Goal: Task Accomplishment & Management: Complete application form

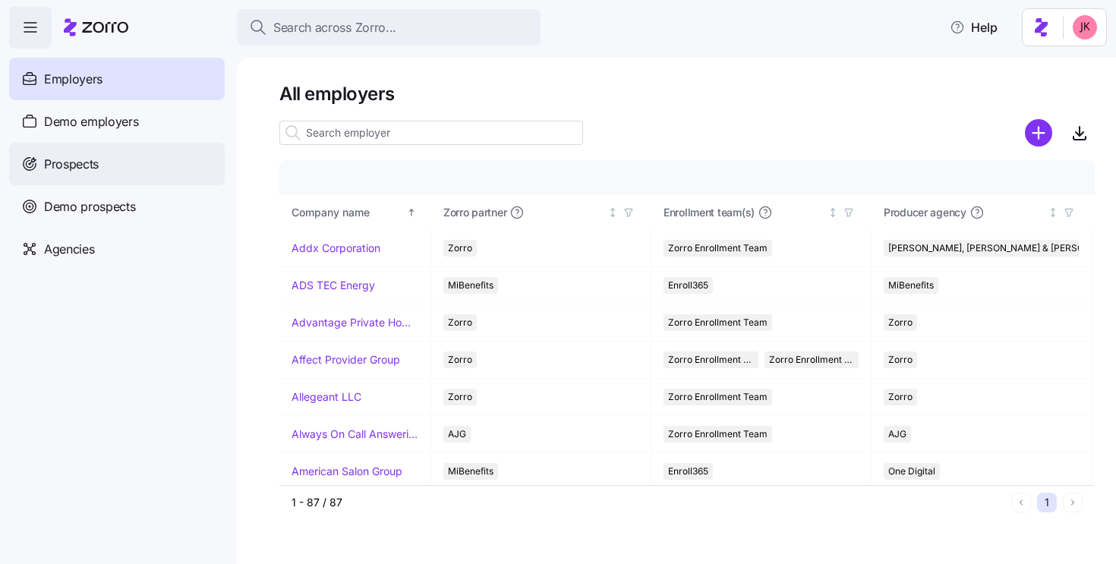
click at [123, 158] on div "Prospects" at bounding box center [117, 164] width 216 height 42
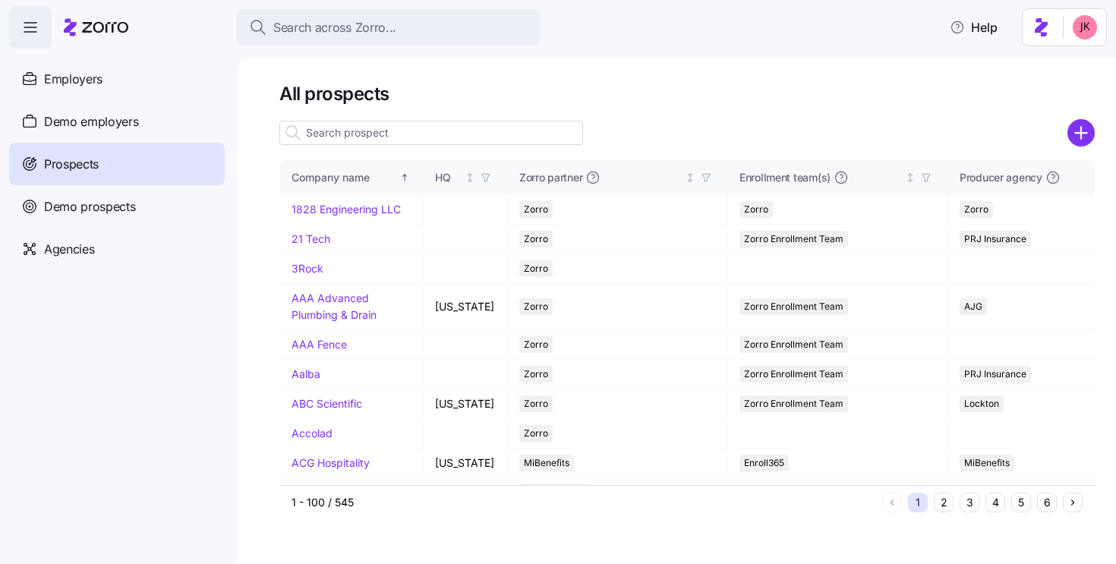
click at [455, 139] on input at bounding box center [431, 133] width 304 height 24
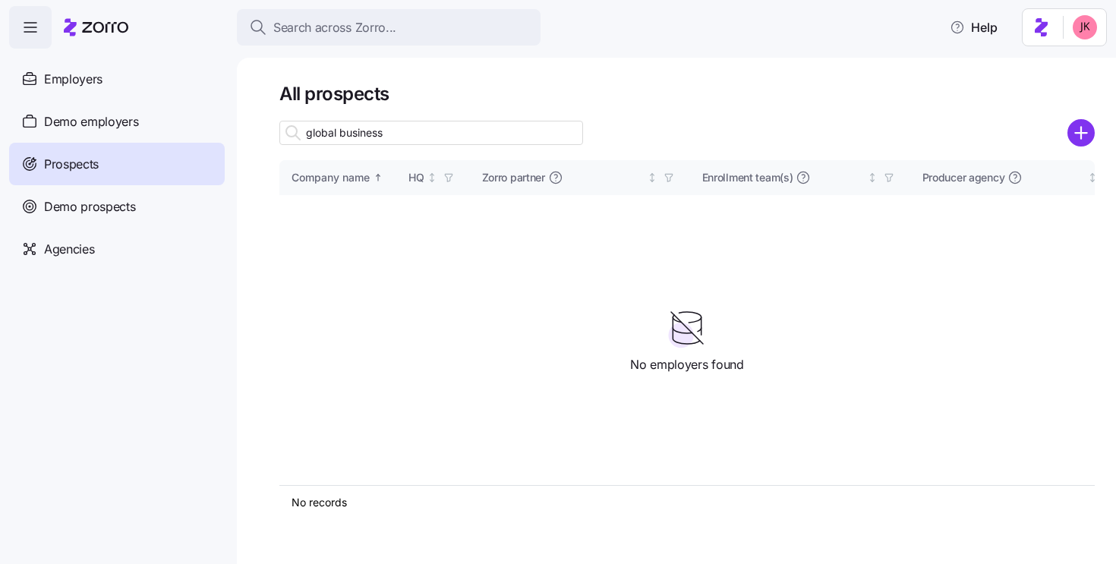
drag, startPoint x: 387, startPoint y: 129, endPoint x: 341, endPoint y: 128, distance: 45.5
click at [341, 128] on input "global business" at bounding box center [431, 133] width 304 height 24
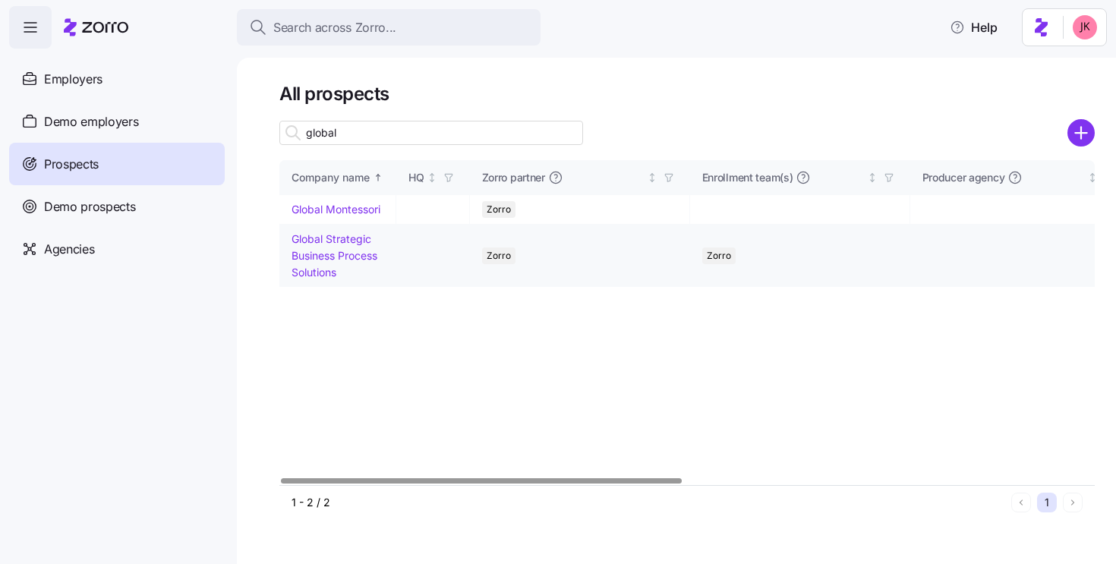
type input "global"
click at [325, 245] on td "Global Strategic Business Process Solutions" at bounding box center [337, 256] width 117 height 62
click at [326, 238] on link "Global Strategic Business Process Solutions" at bounding box center [334, 255] width 86 height 46
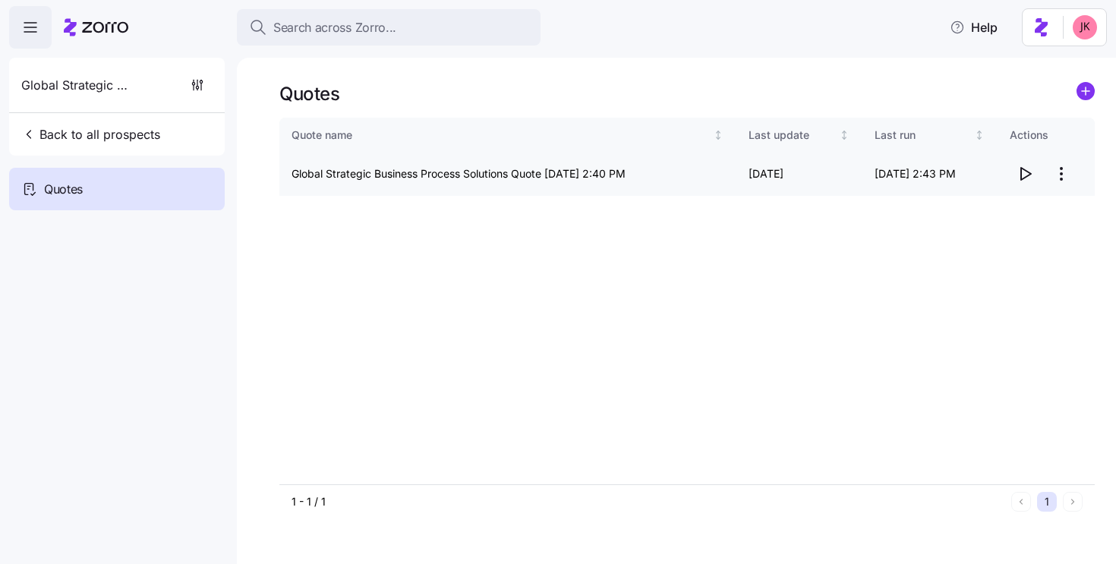
click at [1030, 174] on icon "button" at bounding box center [1026, 174] width 10 height 12
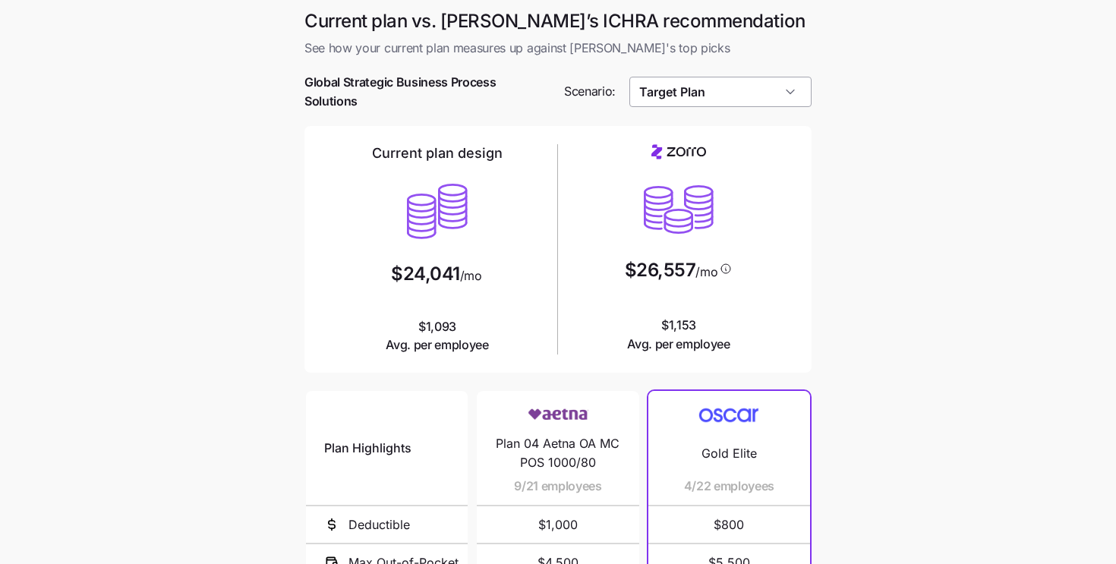
click at [764, 90] on input "Target Plan" at bounding box center [720, 92] width 183 height 30
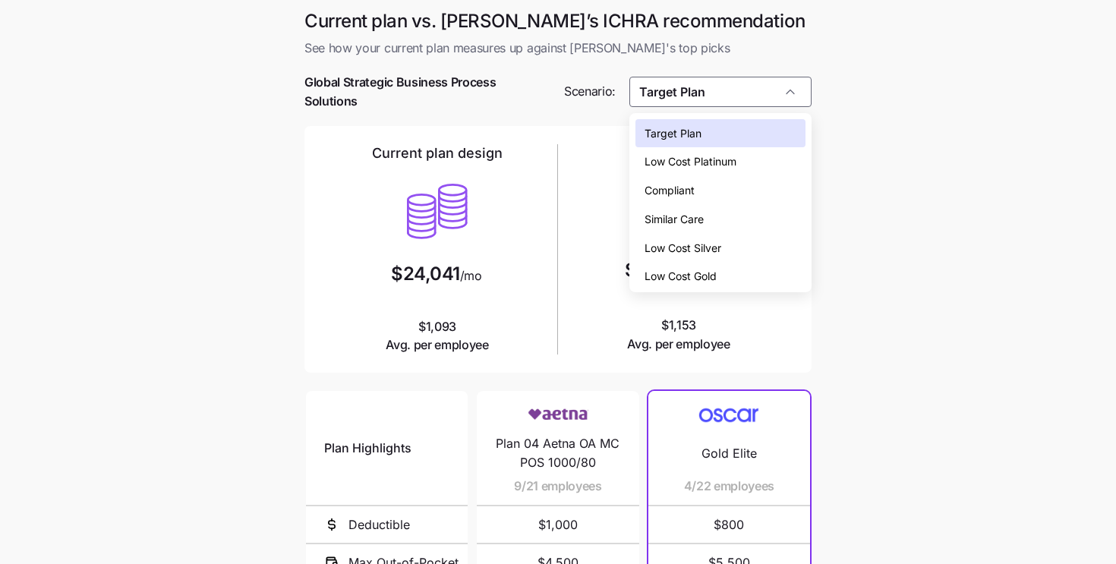
click at [735, 246] on div "Low Cost Silver" at bounding box center [720, 248] width 171 height 29
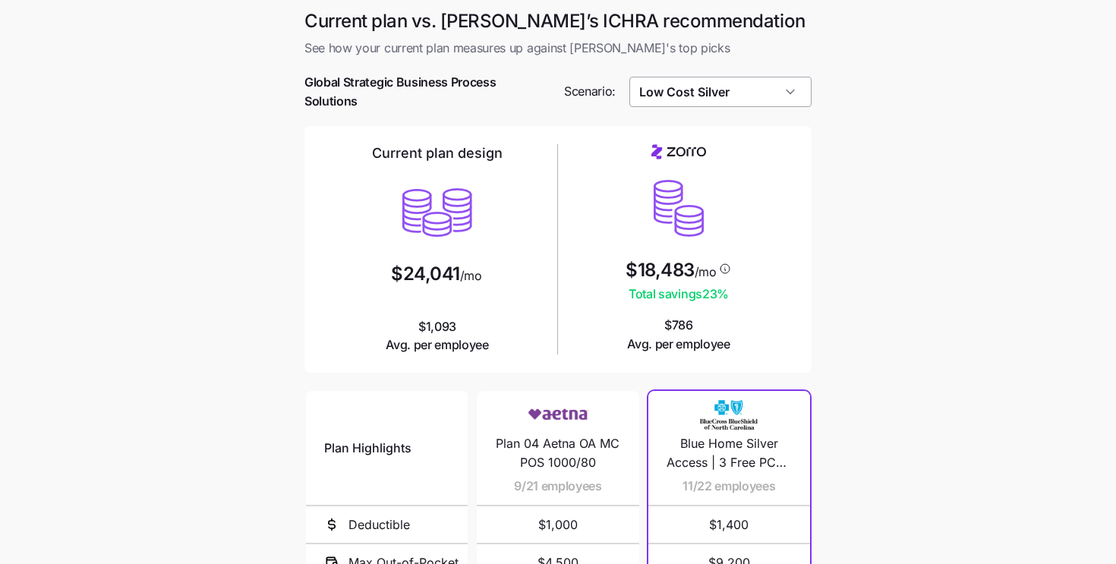
click at [740, 85] on input "Low Cost Silver" at bounding box center [720, 92] width 183 height 30
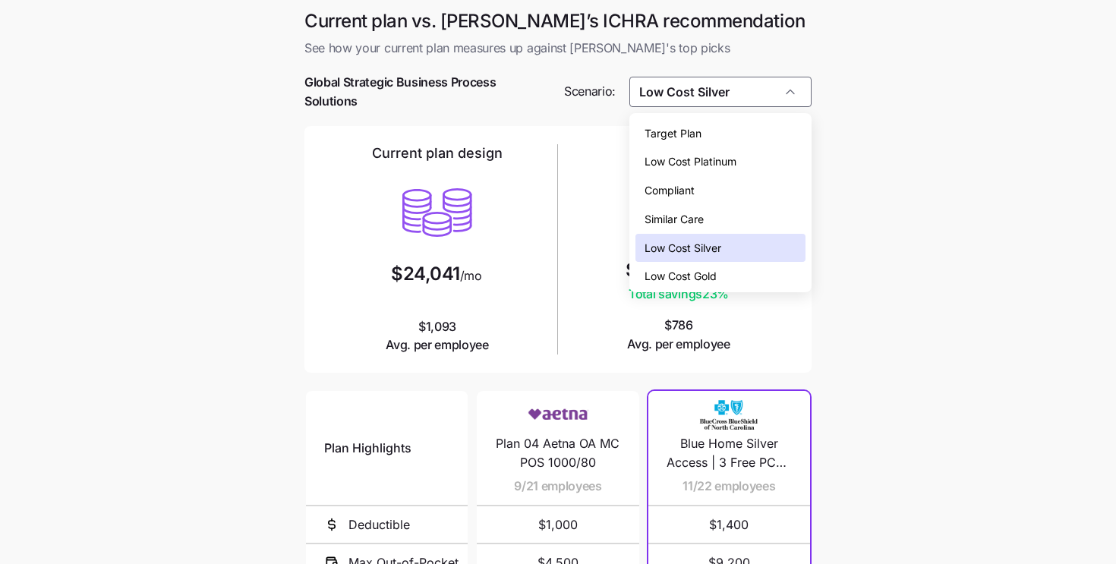
click at [717, 279] on div "Low Cost Gold" at bounding box center [720, 276] width 171 height 29
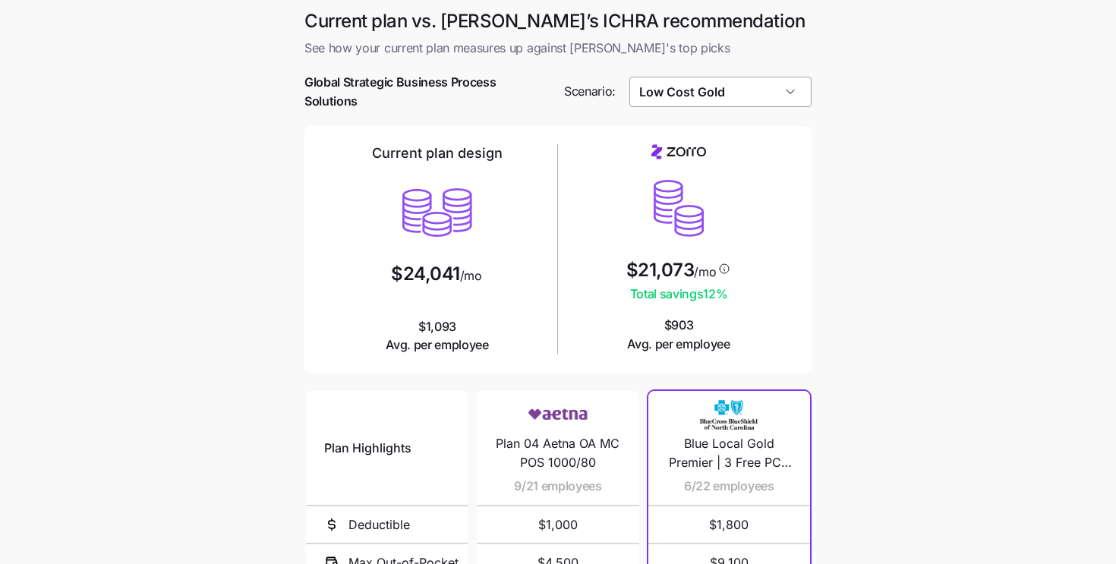
click at [713, 93] on input "Low Cost Gold" at bounding box center [720, 92] width 183 height 30
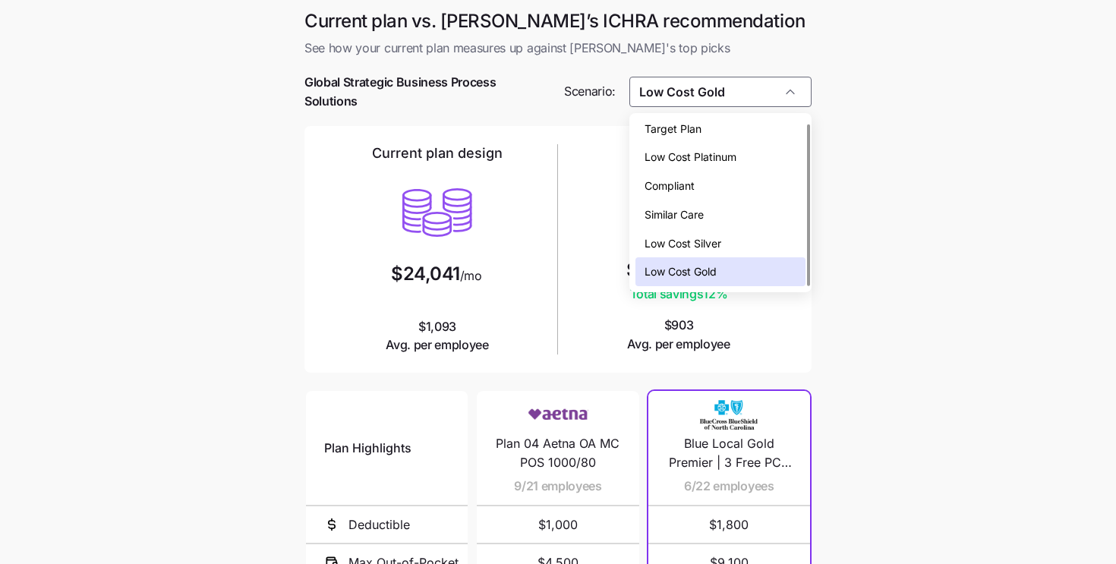
click at [678, 236] on span "Low Cost Silver" at bounding box center [682, 243] width 77 height 17
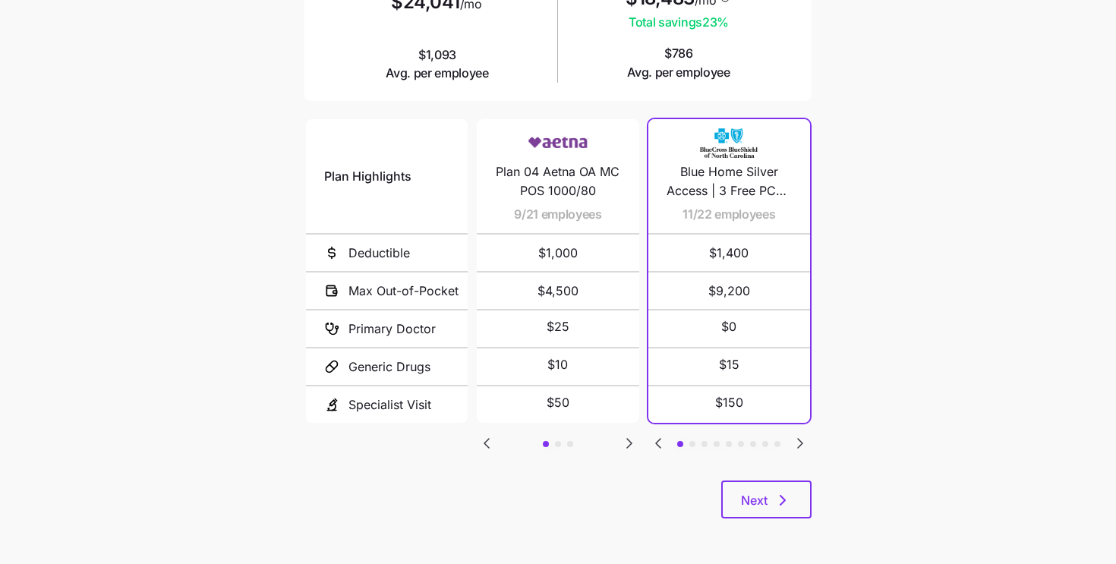
scroll to position [0, 0]
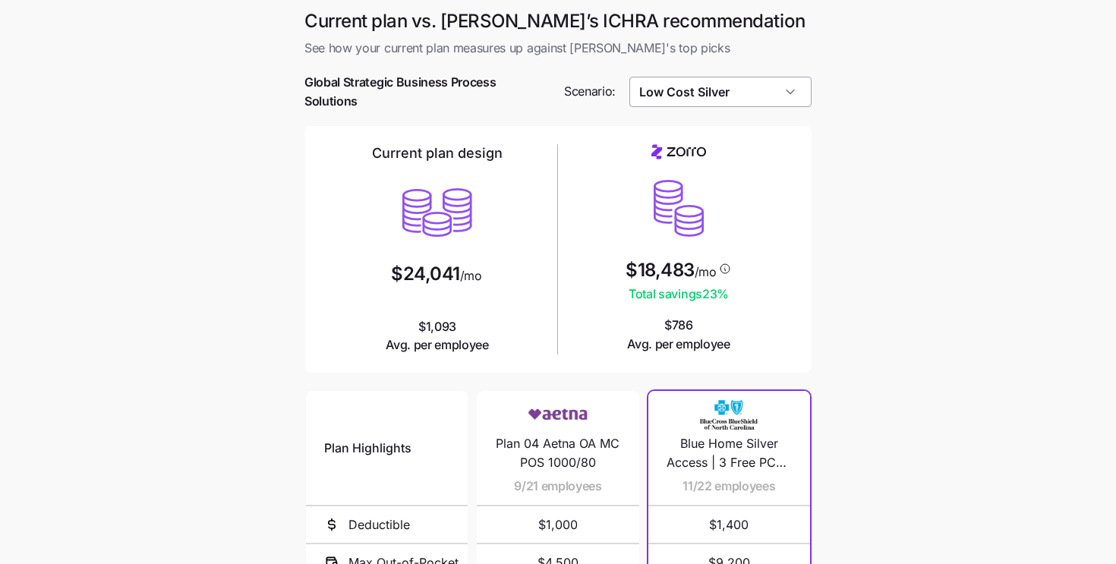
click at [713, 96] on input "Low Cost Silver" at bounding box center [720, 92] width 183 height 30
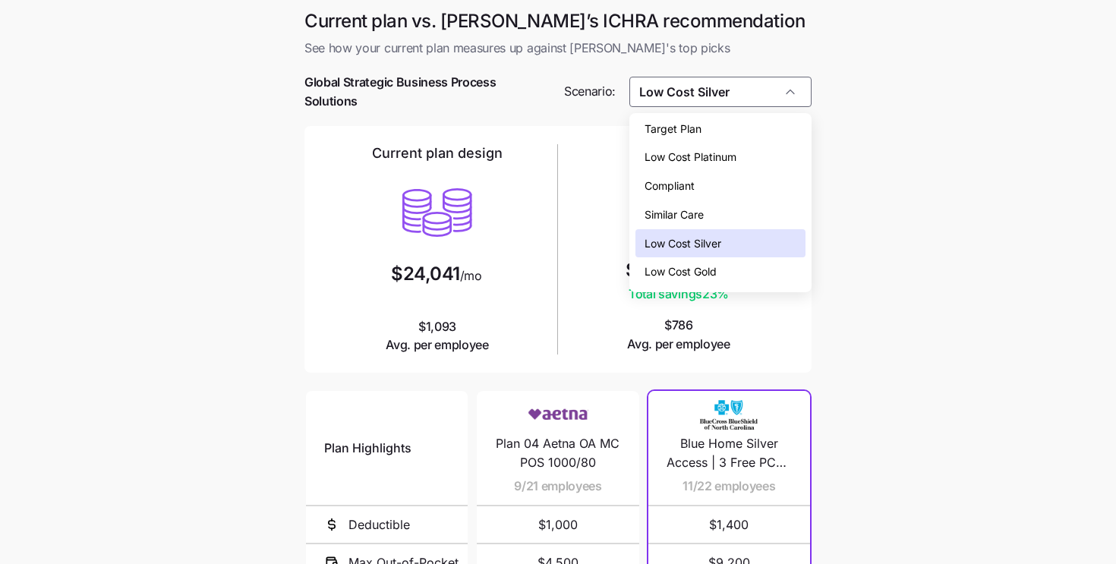
click at [698, 269] on span "Low Cost Gold" at bounding box center [680, 271] width 72 height 17
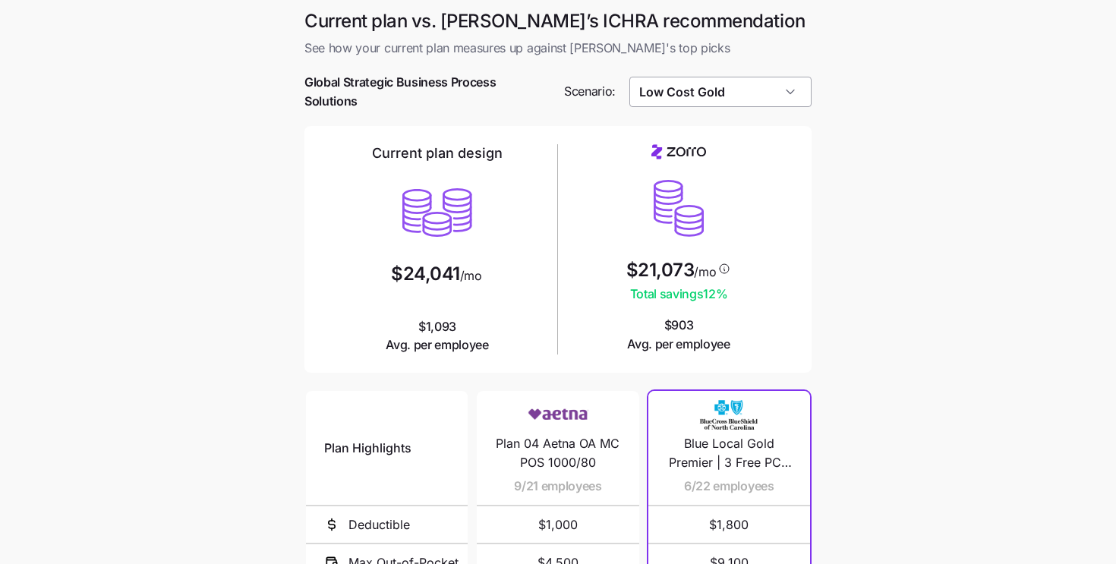
click at [703, 100] on input "Low Cost Gold" at bounding box center [720, 92] width 183 height 30
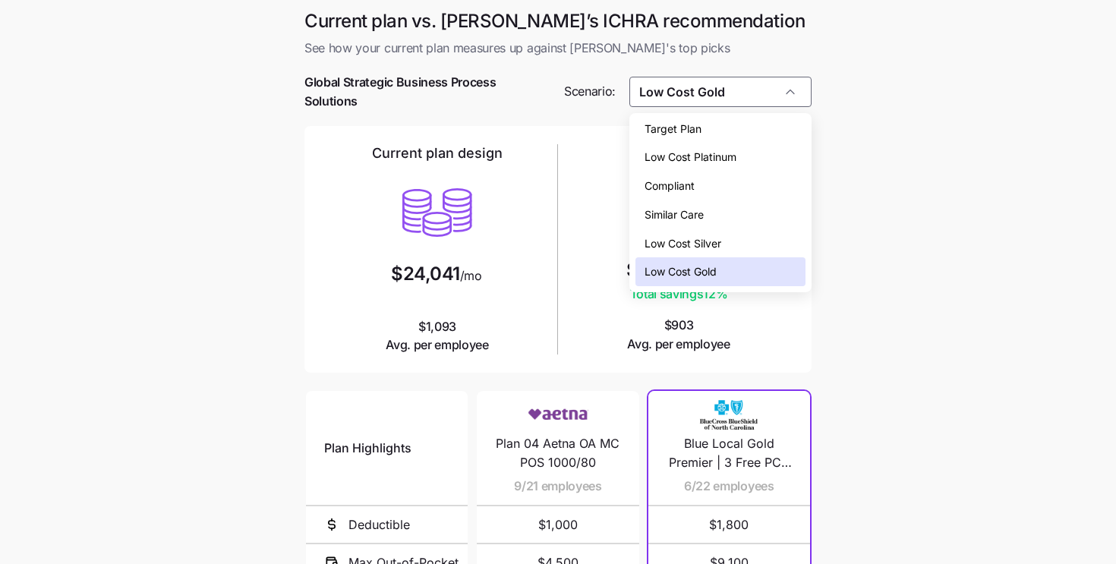
click at [692, 212] on span "Similar Care" at bounding box center [673, 214] width 59 height 17
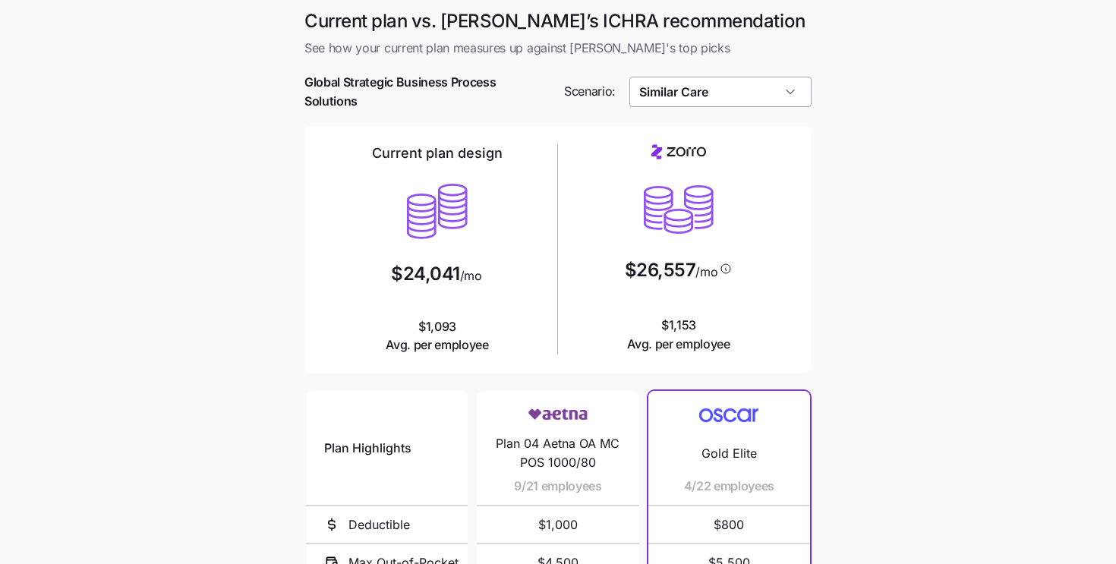
click at [681, 78] on input "Similar Care" at bounding box center [720, 92] width 183 height 30
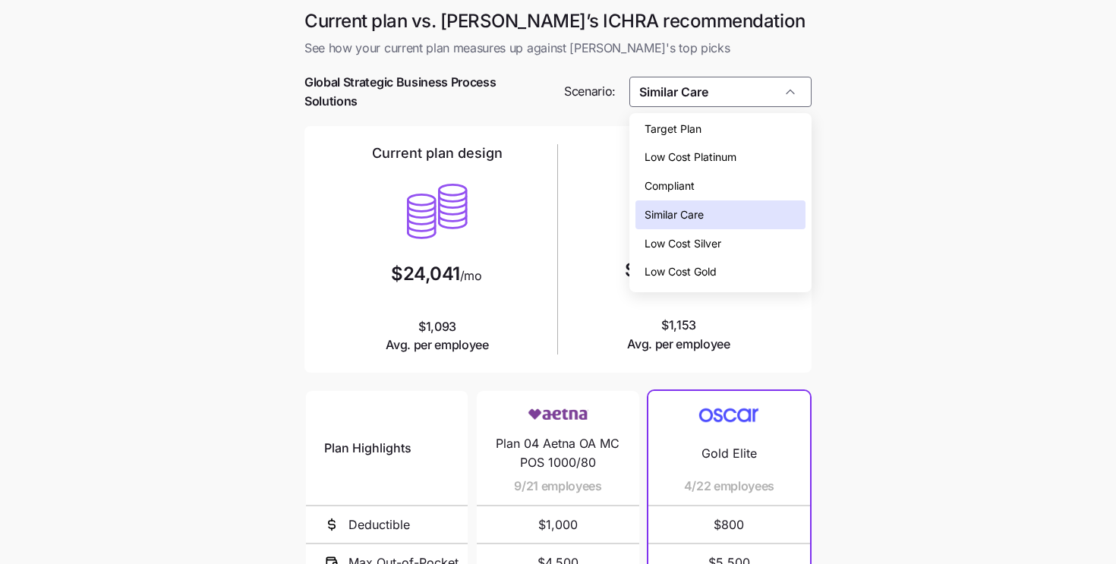
click at [683, 159] on span "Low Cost Platinum" at bounding box center [690, 157] width 92 height 17
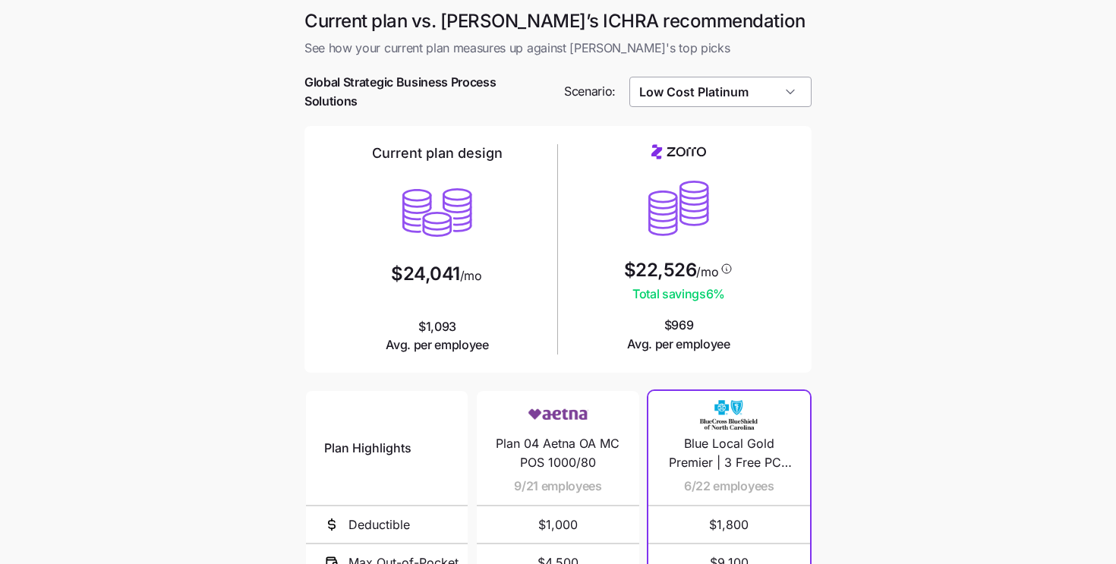
click at [687, 81] on input "Low Cost Platinum" at bounding box center [720, 92] width 183 height 30
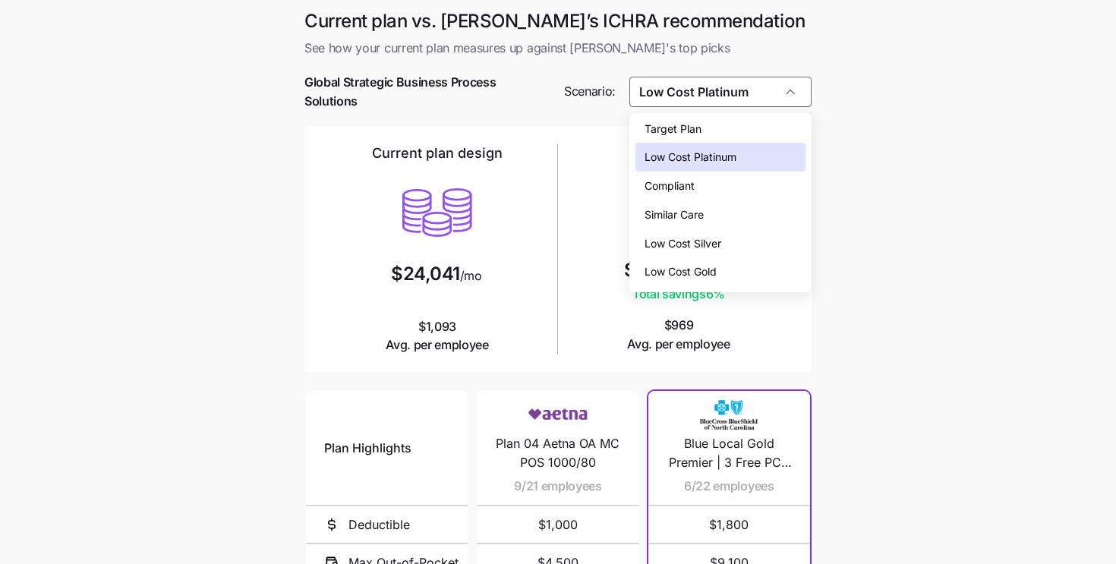
click at [677, 122] on span "Target Plan" at bounding box center [672, 129] width 57 height 17
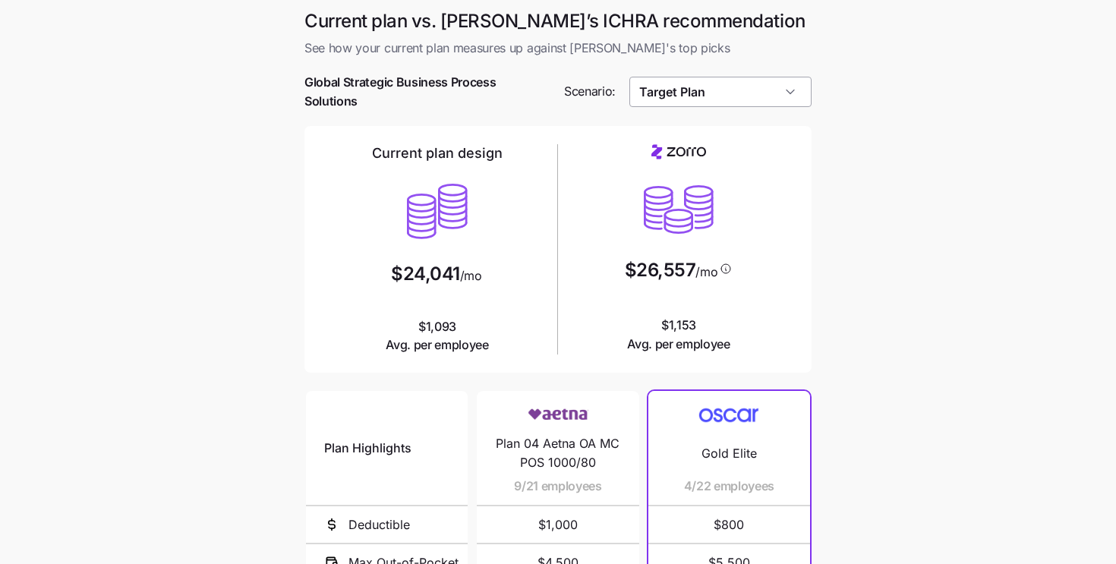
click at [685, 98] on input "Target Plan" at bounding box center [720, 92] width 183 height 30
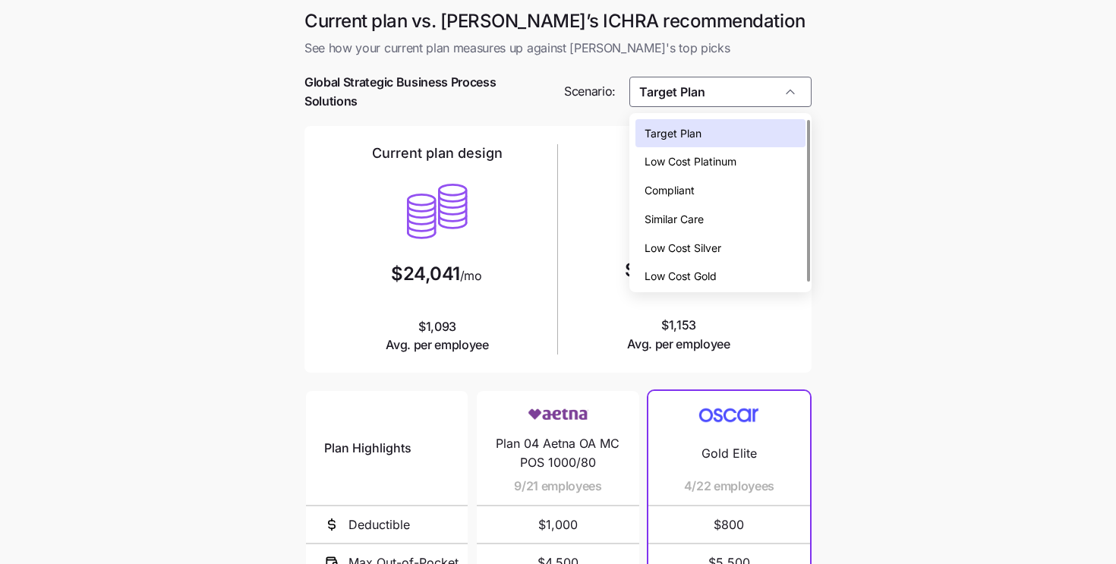
click at [687, 250] on span "Low Cost Silver" at bounding box center [682, 248] width 77 height 17
type input "Low Cost Silver"
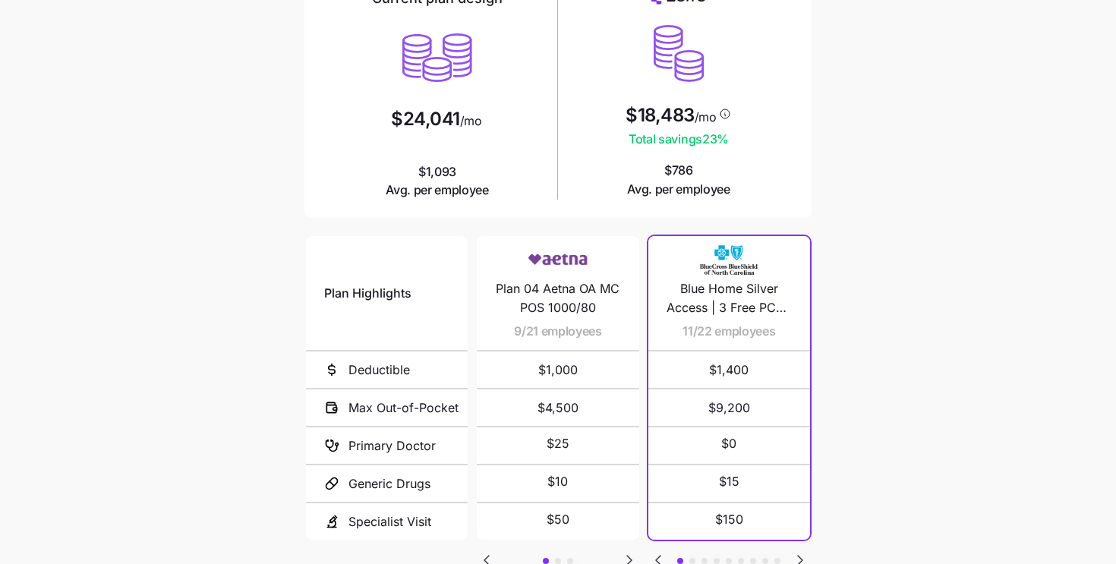
scroll to position [207, 0]
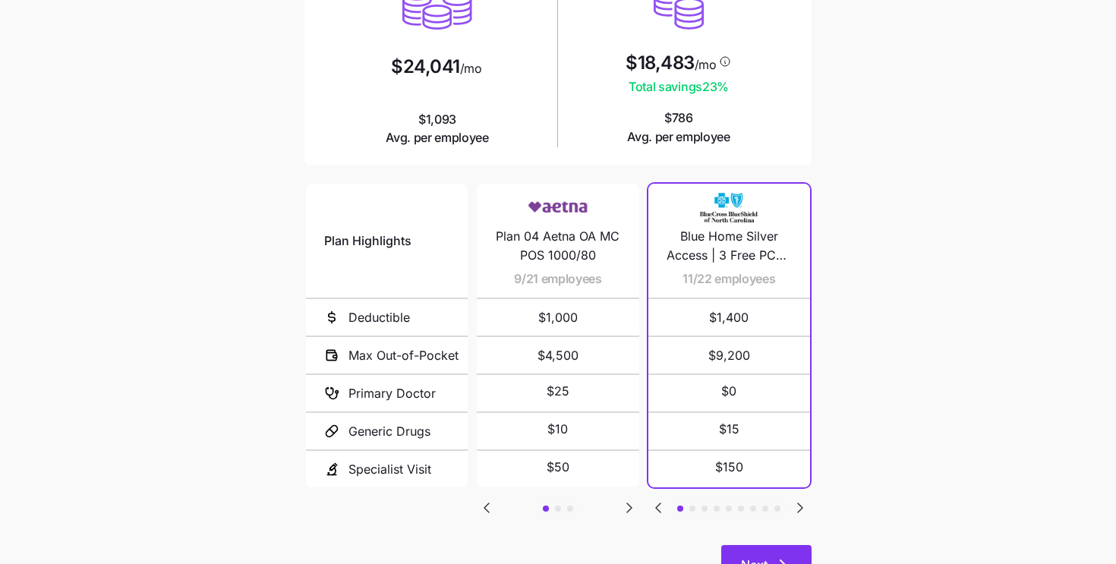
click at [743, 554] on button "Next" at bounding box center [766, 564] width 90 height 38
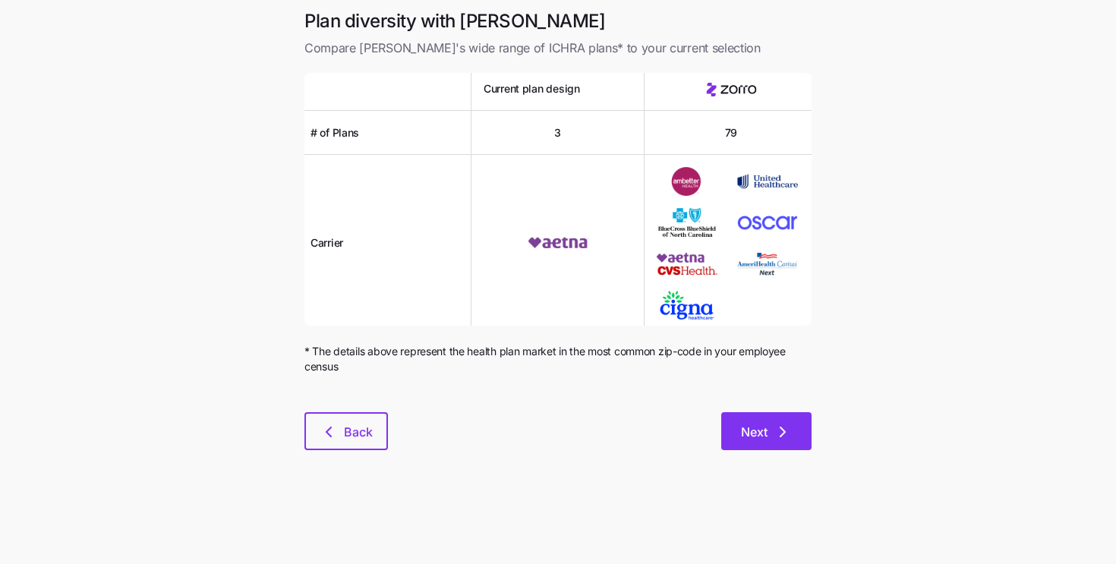
click at [767, 420] on button "Next" at bounding box center [766, 431] width 90 height 38
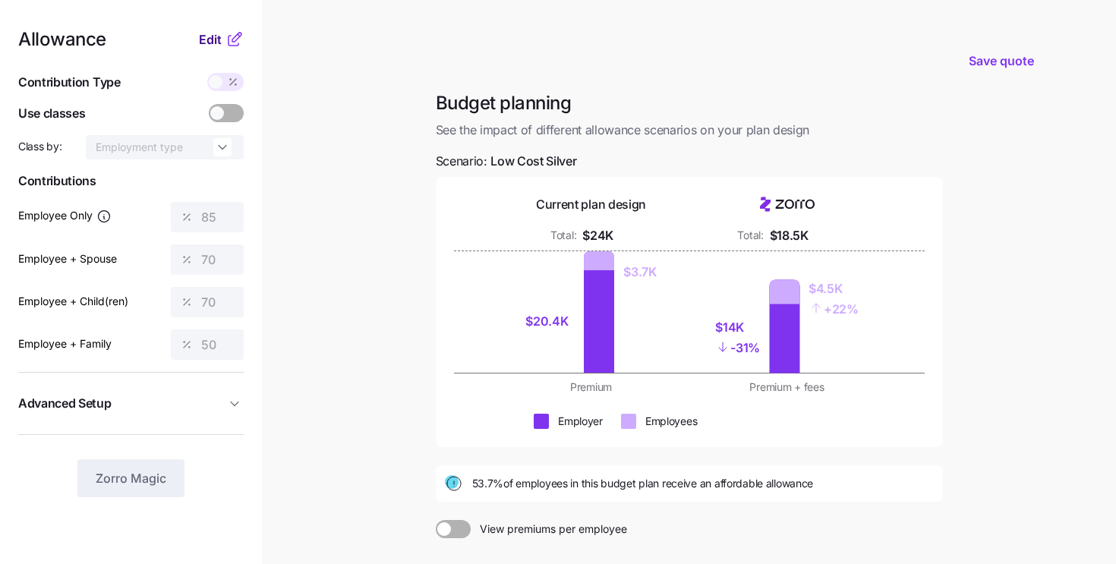
click at [212, 31] on span "Edit" at bounding box center [210, 39] width 23 height 18
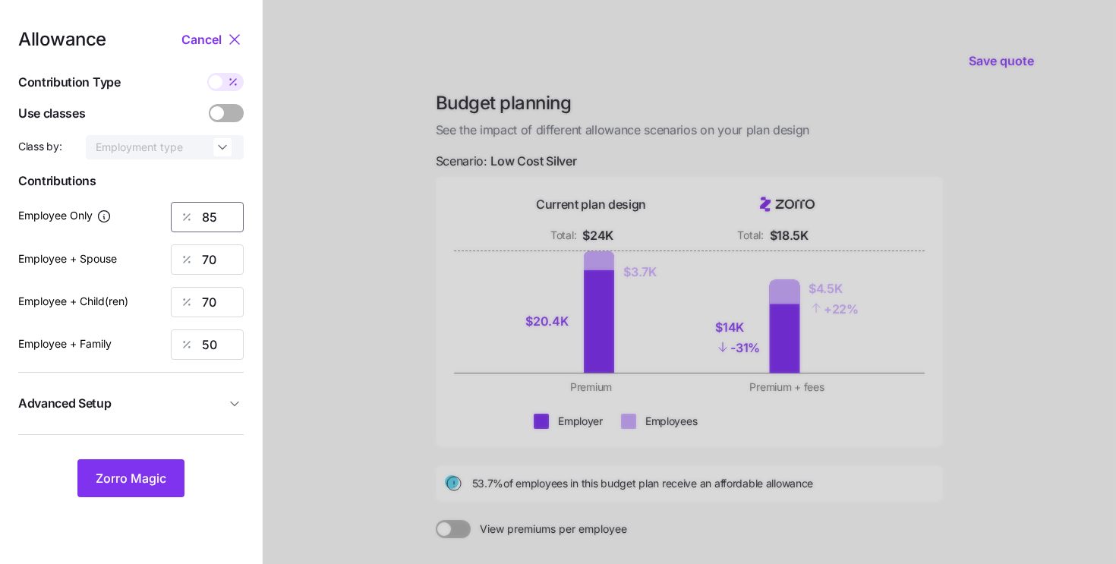
drag, startPoint x: 225, startPoint y: 223, endPoint x: 187, endPoint y: 222, distance: 38.7
click at [187, 222] on div "85" at bounding box center [207, 217] width 73 height 30
type input "90"
drag, startPoint x: 216, startPoint y: 267, endPoint x: 181, endPoint y: 247, distance: 40.1
click at [181, 247] on div "70" at bounding box center [207, 259] width 73 height 30
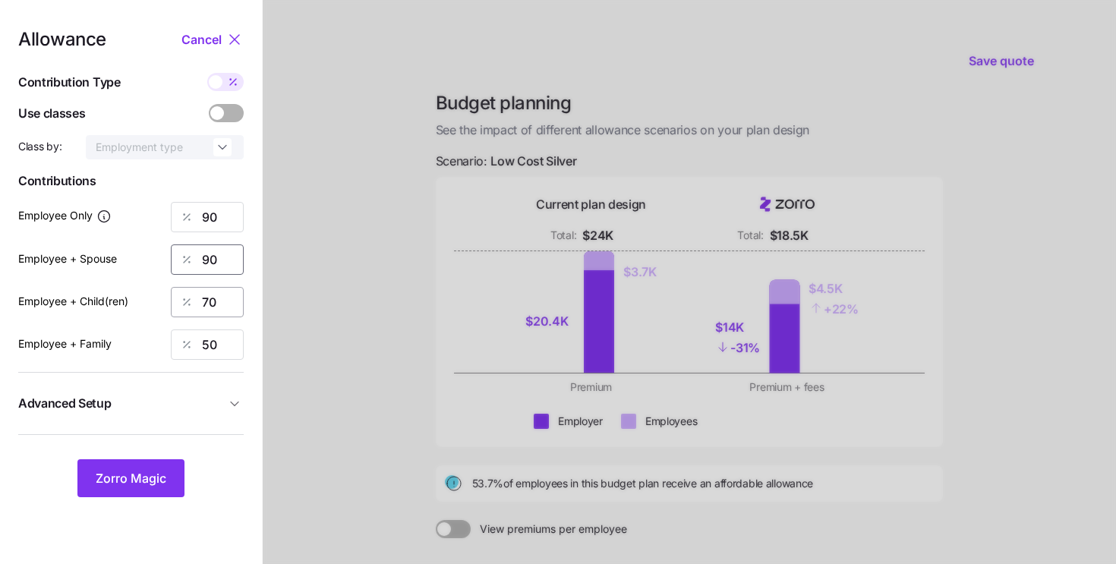
type input "90"
drag, startPoint x: 221, startPoint y: 303, endPoint x: 166, endPoint y: 290, distance: 56.1
click at [166, 290] on div "Employee + Child(ren) 70" at bounding box center [130, 302] width 225 height 30
type input "90"
drag, startPoint x: 228, startPoint y: 348, endPoint x: 203, endPoint y: 344, distance: 25.3
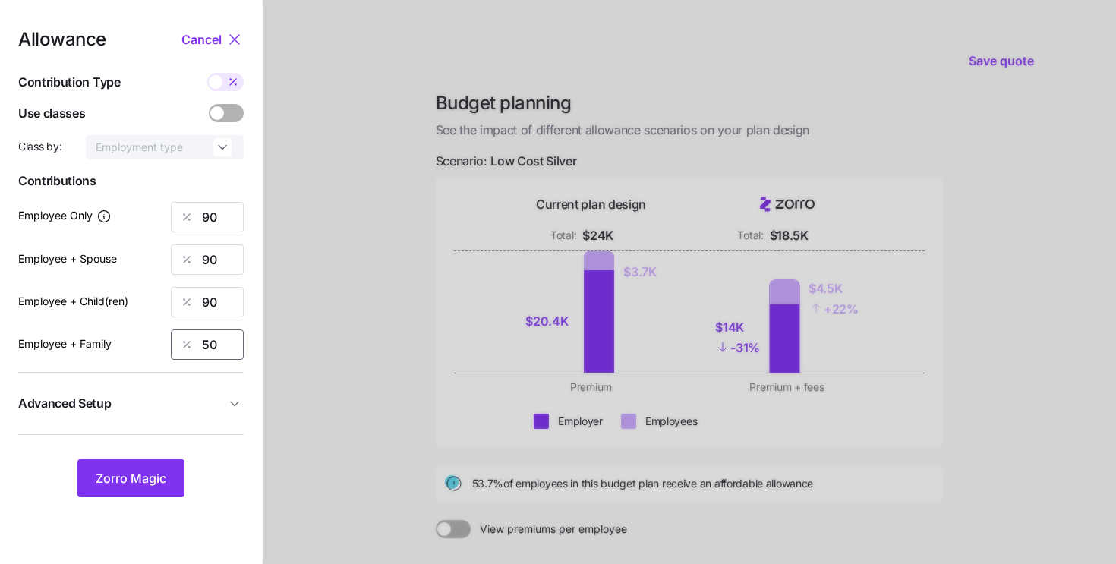
click at [203, 344] on input "50" at bounding box center [207, 344] width 73 height 30
type input "90"
click at [198, 51] on div "Allowance Cancel Contribution Type Use classes Class by: Employment type Contri…" at bounding box center [130, 263] width 225 height 467
click at [200, 42] on span "Cancel" at bounding box center [201, 39] width 40 height 18
type input "85"
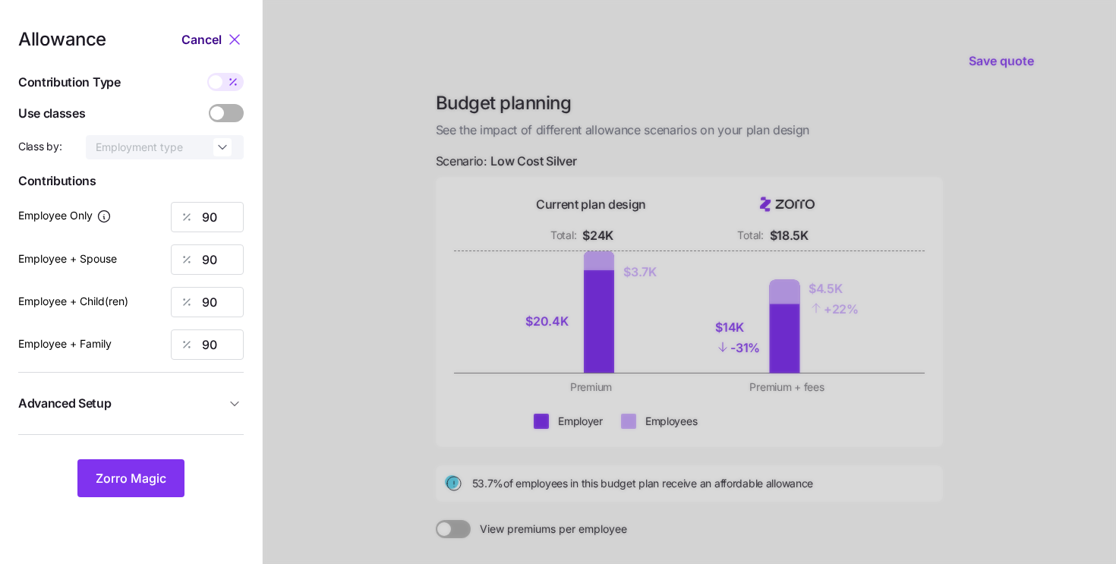
type input "70"
type input "50"
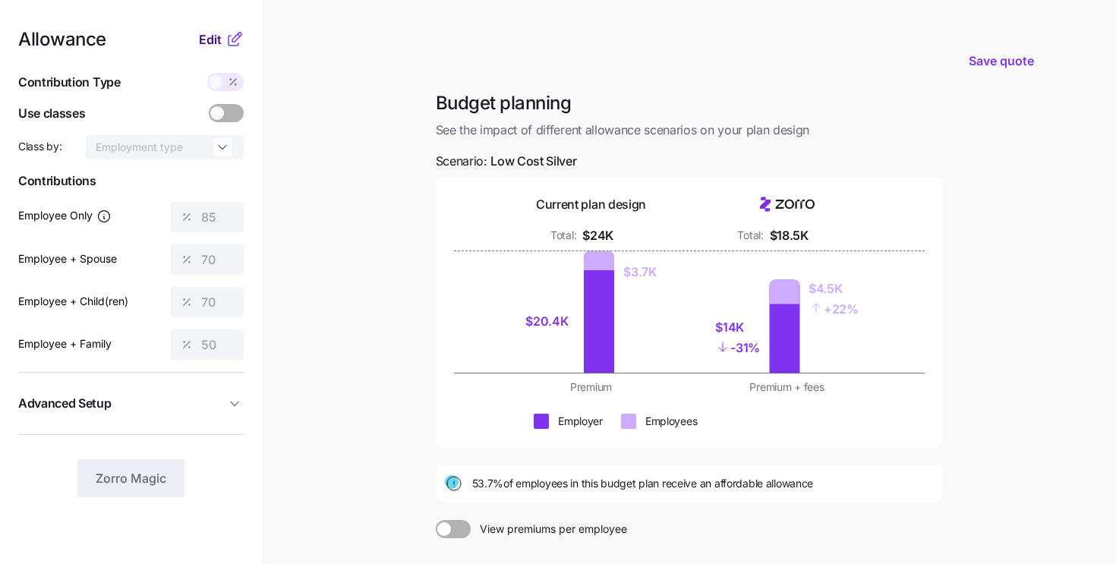
click at [214, 32] on span "Edit" at bounding box center [210, 39] width 23 height 18
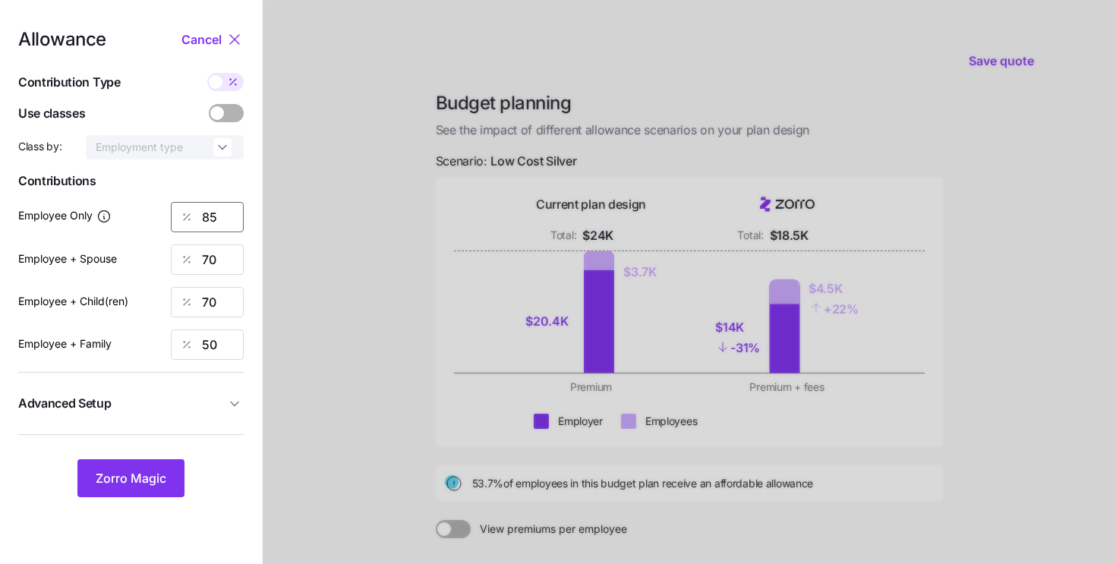
drag, startPoint x: 218, startPoint y: 220, endPoint x: 175, endPoint y: 207, distance: 44.4
click at [175, 207] on div "85" at bounding box center [207, 217] width 73 height 30
type input "90"
drag, startPoint x: 215, startPoint y: 256, endPoint x: 165, endPoint y: 238, distance: 52.6
click at [168, 239] on div "Allowance Cancel Contribution Type Use classes Class by: Employment type Contri…" at bounding box center [130, 263] width 225 height 467
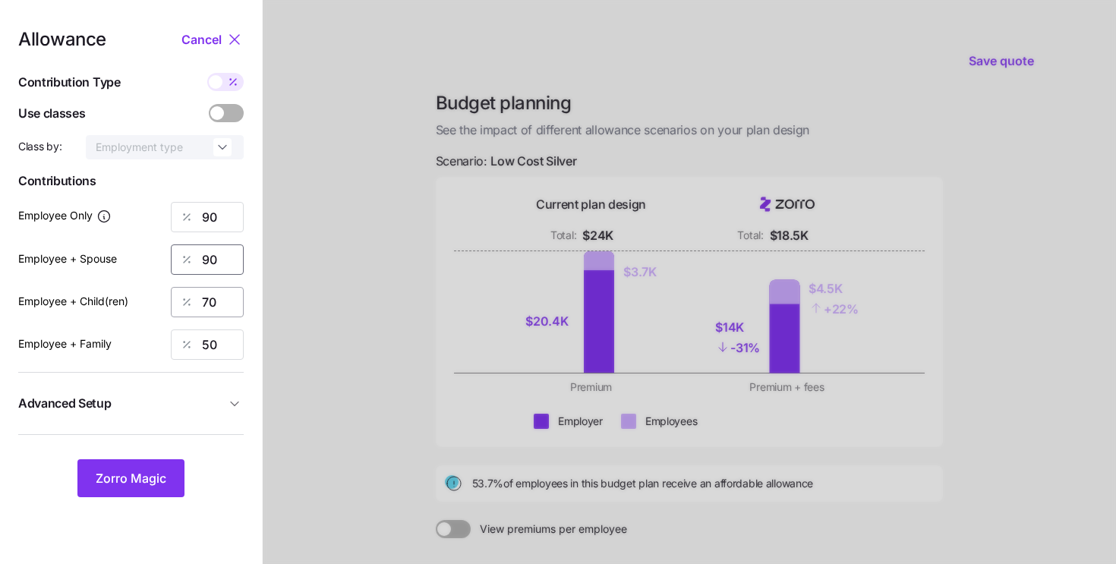
type input "90"
drag, startPoint x: 226, startPoint y: 312, endPoint x: 169, endPoint y: 289, distance: 61.3
click at [169, 289] on div "Employee + Child(ren) 70" at bounding box center [130, 302] width 225 height 30
type input "90"
drag, startPoint x: 209, startPoint y: 345, endPoint x: 159, endPoint y: 326, distance: 53.1
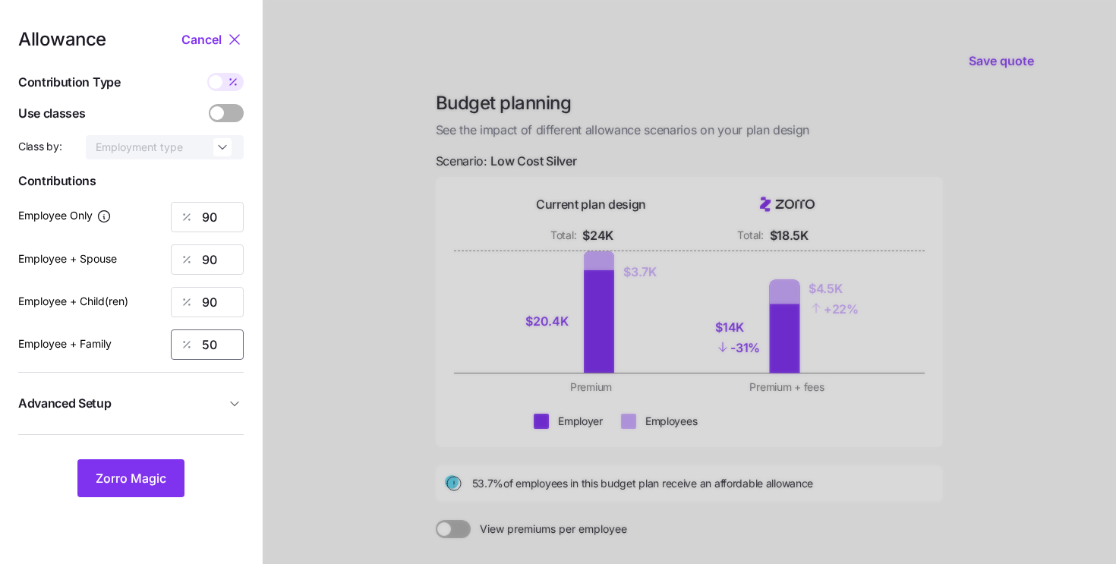
click at [159, 326] on div "Allowance Cancel Contribution Type Use classes Class by: Employment type Contri…" at bounding box center [130, 263] width 225 height 467
type input "90"
click at [134, 482] on span "Zorro Magic" at bounding box center [131, 478] width 71 height 18
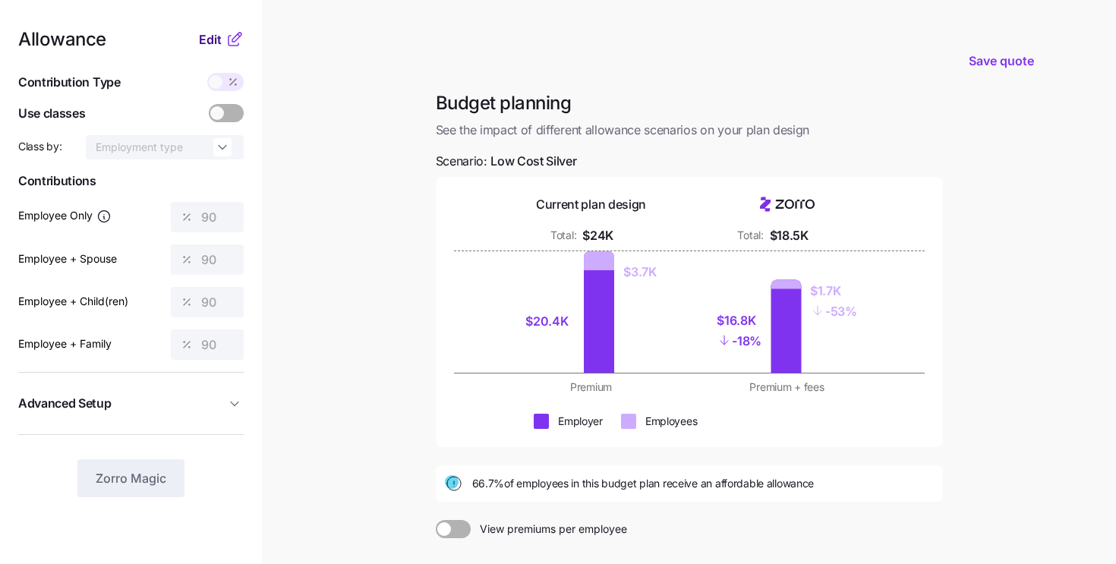
click at [214, 36] on span "Edit" at bounding box center [210, 39] width 23 height 18
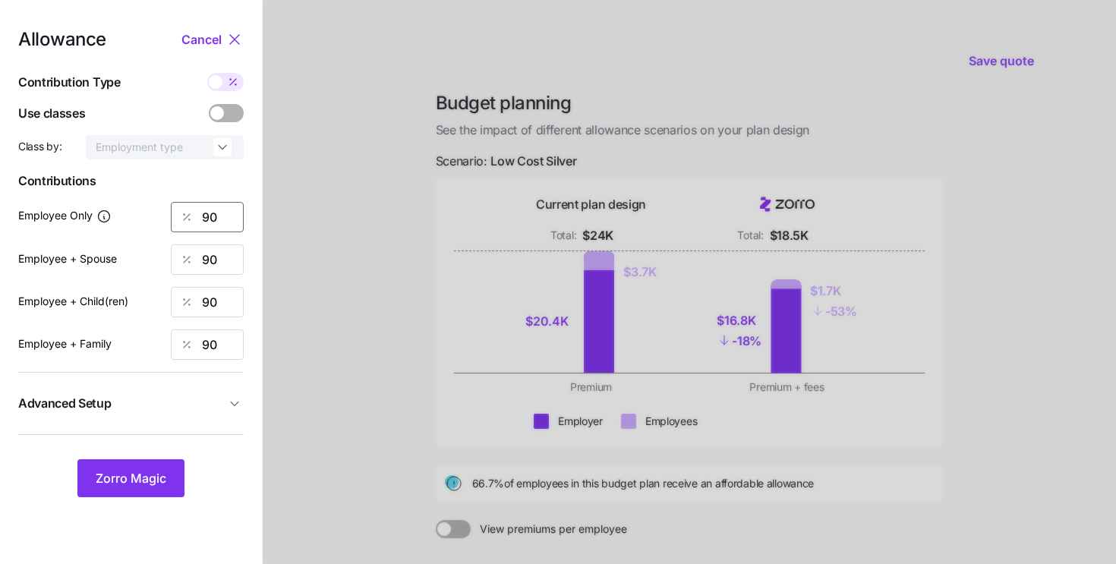
drag, startPoint x: 224, startPoint y: 209, endPoint x: 175, endPoint y: 198, distance: 49.9
click at [175, 198] on div "Allowance Cancel Contribution Type Use classes Class by: Employment type Contri…" at bounding box center [130, 263] width 225 height 467
type input "85"
drag, startPoint x: 219, startPoint y: 259, endPoint x: 151, endPoint y: 244, distance: 70.0
click at [156, 244] on div "Employee + Spouse 90" at bounding box center [130, 259] width 225 height 30
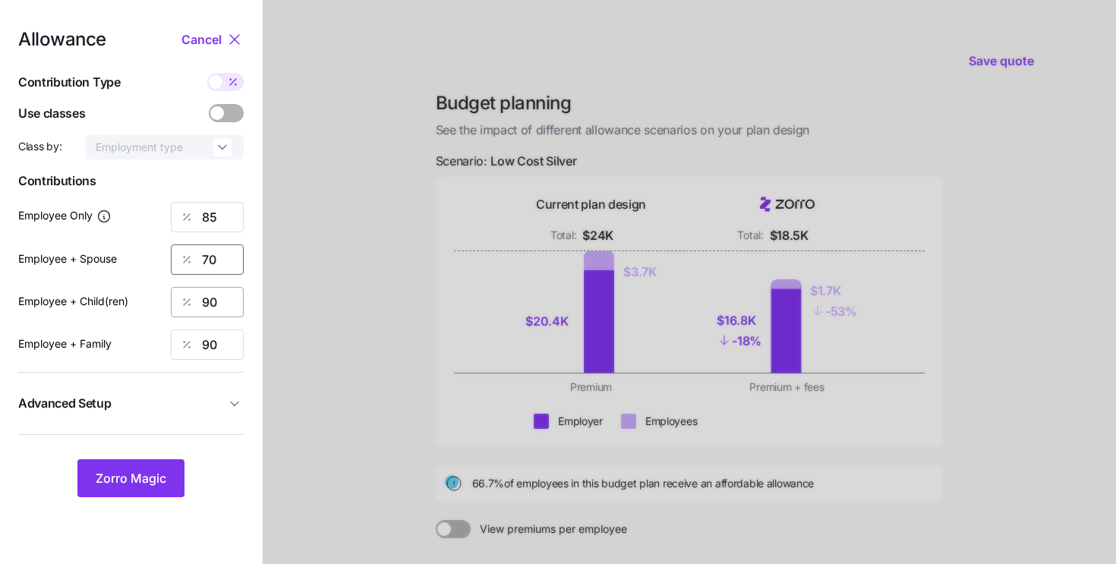
type input "70"
drag, startPoint x: 217, startPoint y: 304, endPoint x: 167, endPoint y: 282, distance: 54.7
click at [167, 282] on div "Allowance Cancel Contribution Type Use classes Class by: Employment type Contri…" at bounding box center [130, 263] width 225 height 467
type input "70"
drag, startPoint x: 222, startPoint y: 343, endPoint x: 150, endPoint y: 324, distance: 74.5
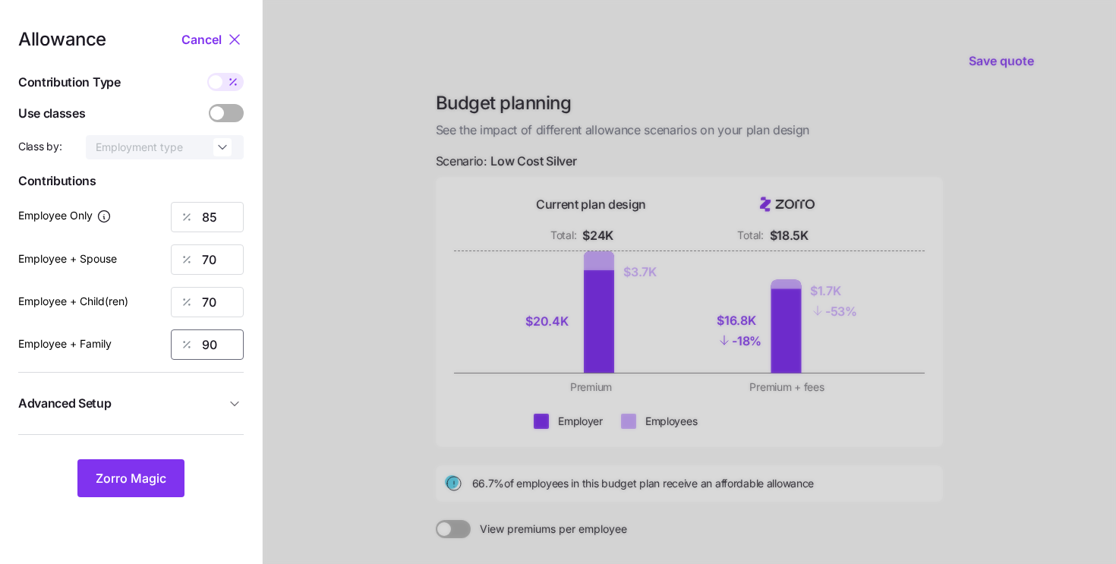
click at [150, 324] on div "Allowance Cancel Contribution Type Use classes Class by: Employment type Contri…" at bounding box center [130, 263] width 225 height 467
type input "50"
click at [151, 462] on button "Zorro Magic" at bounding box center [130, 478] width 107 height 38
